Goal: Task Accomplishment & Management: Manage account settings

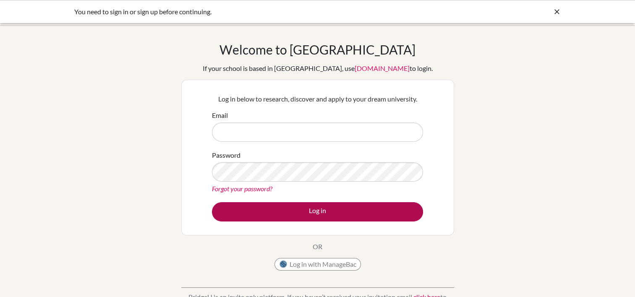
type input "[EMAIL_ADDRESS][DOMAIN_NAME]"
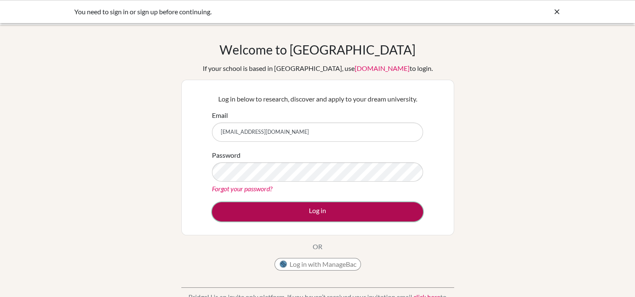
click at [326, 215] on button "Log in" at bounding box center [317, 211] width 211 height 19
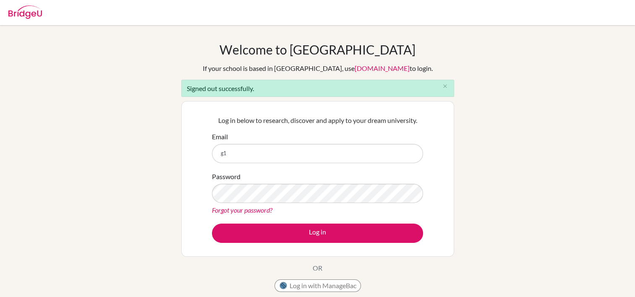
type input "g"
type input "[EMAIL_ADDRESS][DOMAIN_NAME]"
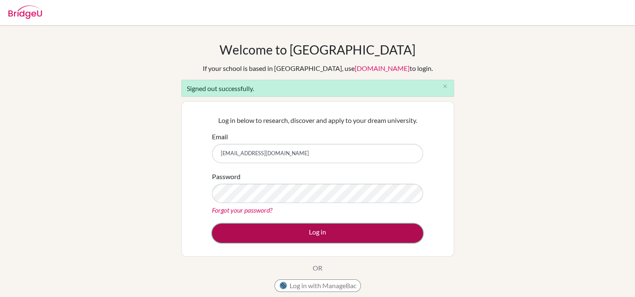
click at [278, 235] on button "Log in" at bounding box center [317, 233] width 211 height 19
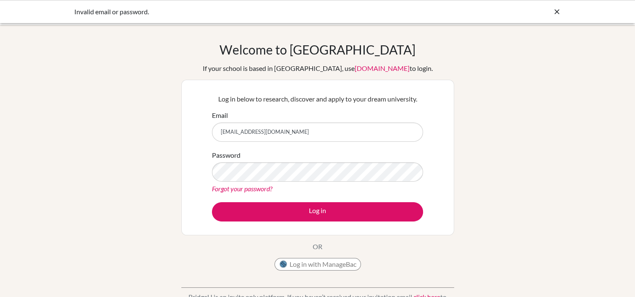
click at [308, 137] on input "[EMAIL_ADDRESS][DOMAIN_NAME]" at bounding box center [317, 132] width 211 height 19
type input "[EMAIL_ADDRESS][DOMAIN_NAME]"
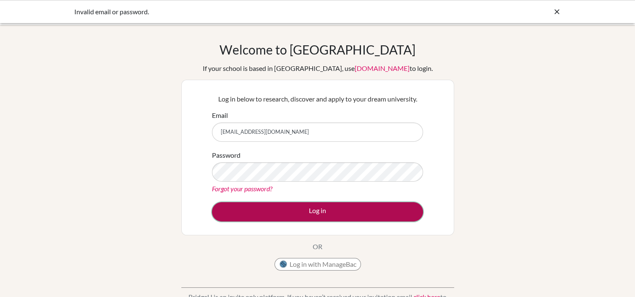
click at [291, 204] on button "Log in" at bounding box center [317, 211] width 211 height 19
